Goal: Transaction & Acquisition: Purchase product/service

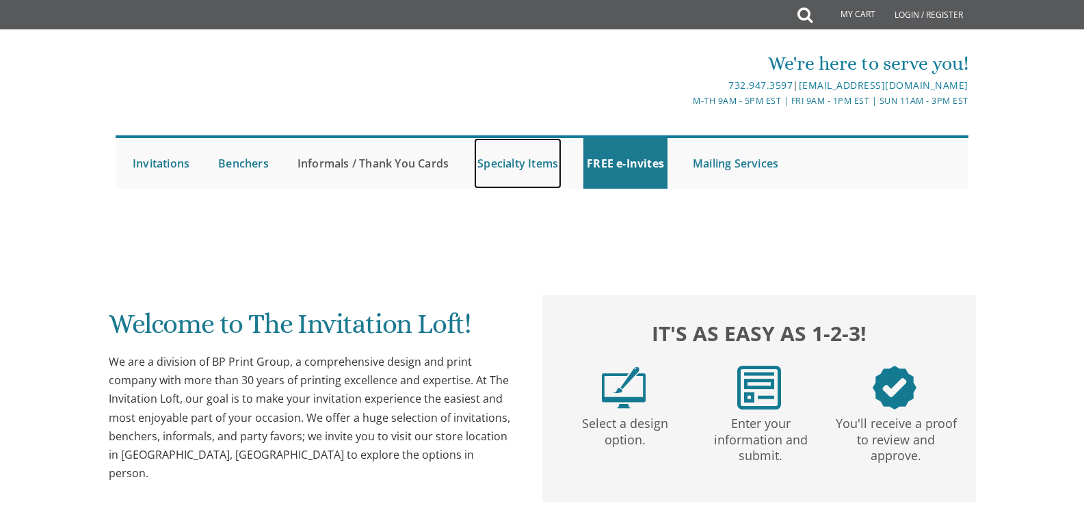
click at [521, 153] on link "Specialty Items" at bounding box center [518, 163] width 88 height 51
click at [152, 164] on link "Invitations" at bounding box center [161, 163] width 64 height 51
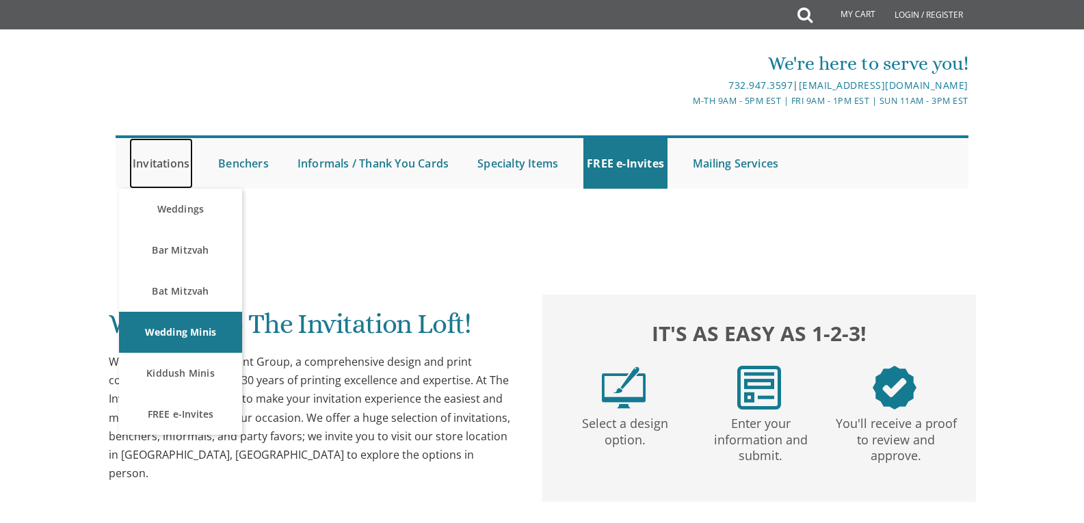
click at [146, 164] on link "Invitations" at bounding box center [161, 163] width 64 height 51
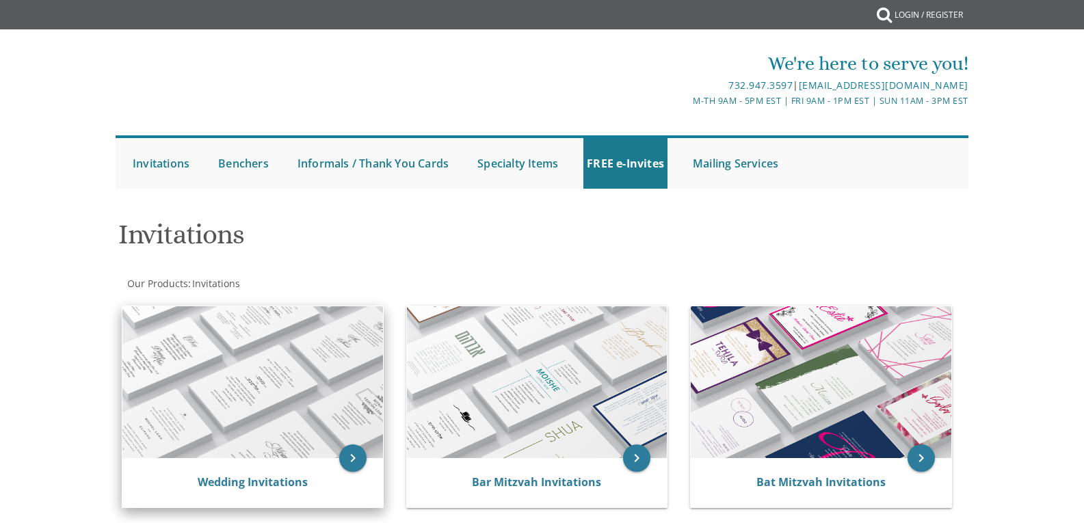
click at [280, 410] on img at bounding box center [252, 382] width 261 height 152
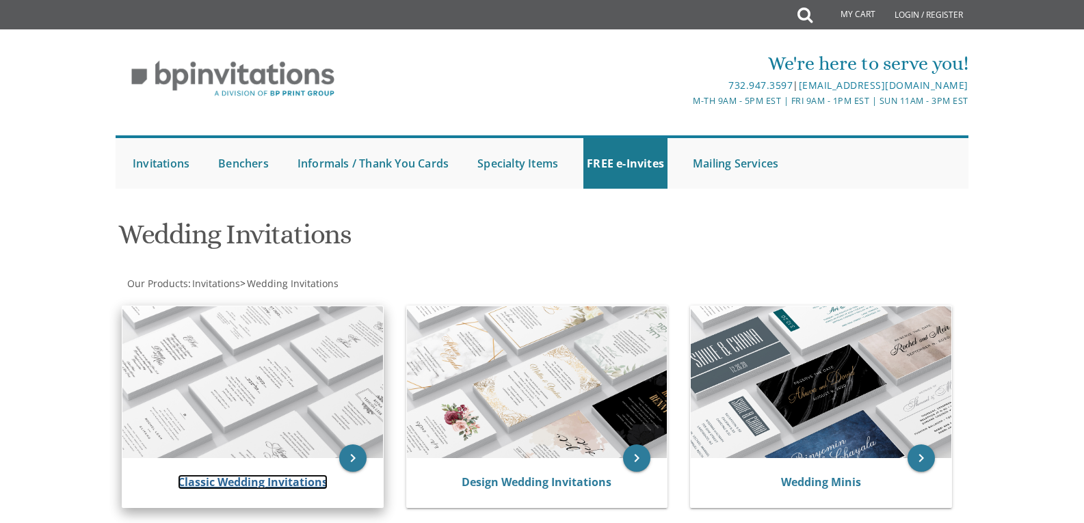
click at [272, 478] on link "Classic Wedding Invitations" at bounding box center [253, 482] width 150 height 15
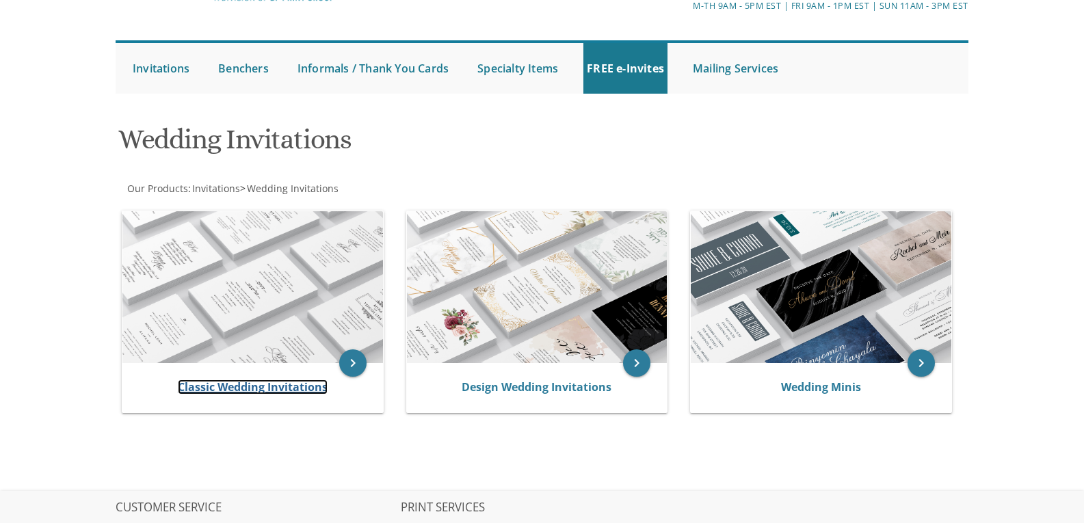
scroll to position [96, 0]
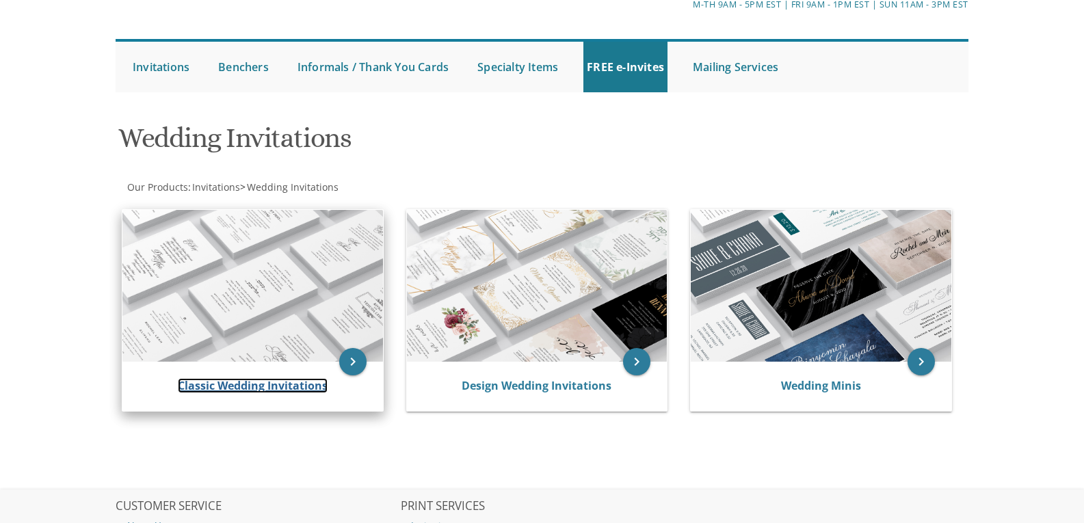
click at [222, 389] on link "Classic Wedding Invitations" at bounding box center [253, 385] width 150 height 15
click at [239, 293] on img at bounding box center [252, 286] width 261 height 152
click at [270, 265] on img at bounding box center [252, 286] width 261 height 152
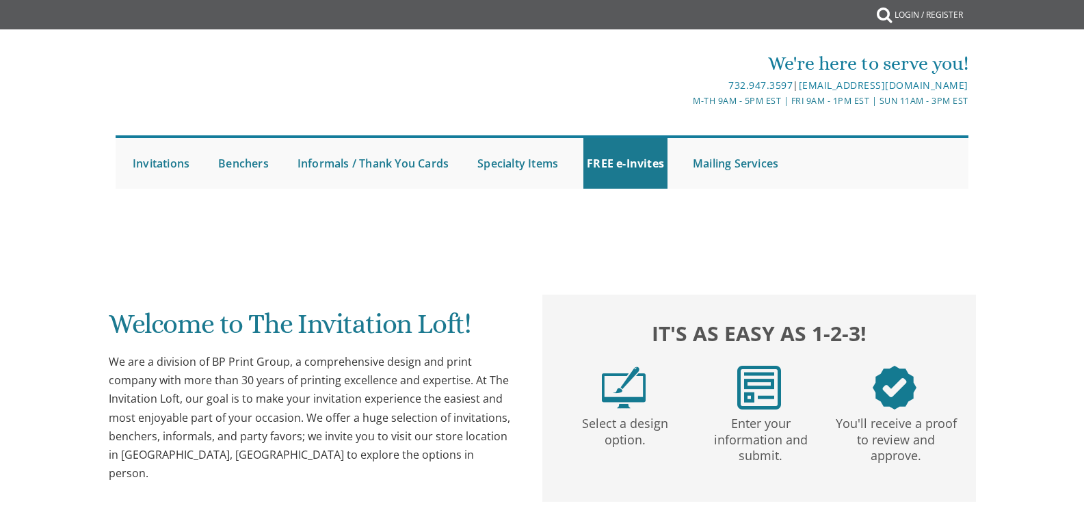
click at [166, 211] on div at bounding box center [543, 216] width 876 height 14
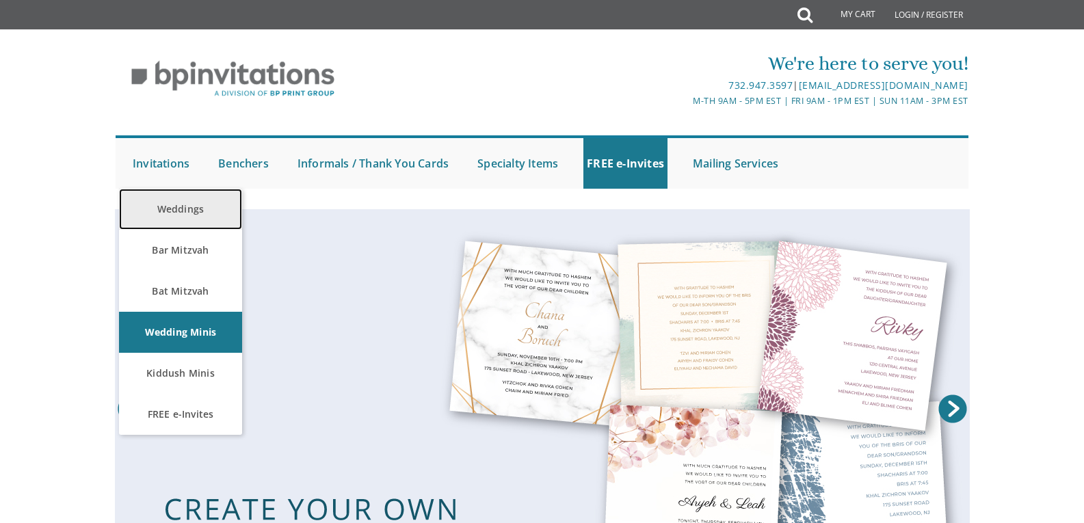
click at [189, 211] on link "Weddings" at bounding box center [180, 209] width 123 height 41
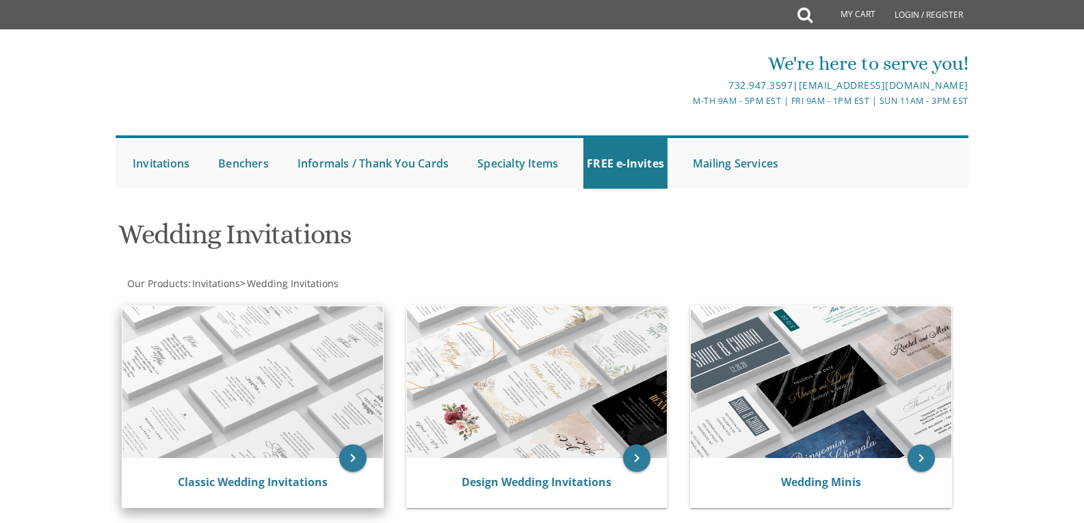
click at [244, 382] on img at bounding box center [252, 382] width 261 height 152
